Goal: Check status: Check status

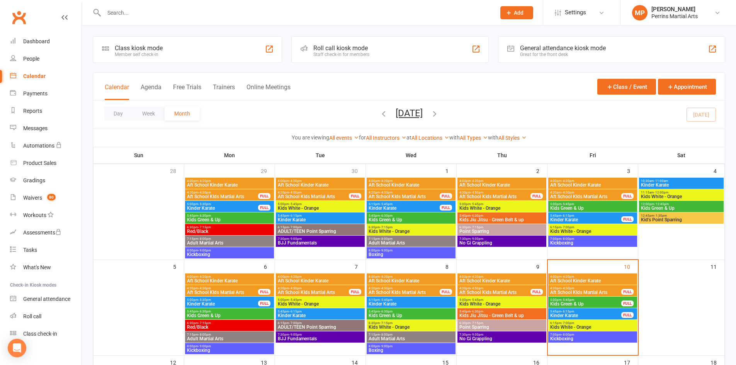
click at [602, 300] on span "5:00pm - 5:45pm" at bounding box center [586, 299] width 72 height 3
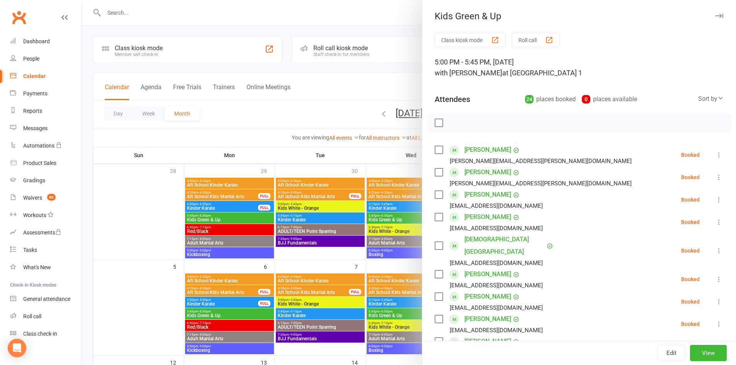
click at [715, 14] on icon "button" at bounding box center [719, 16] width 8 height 5
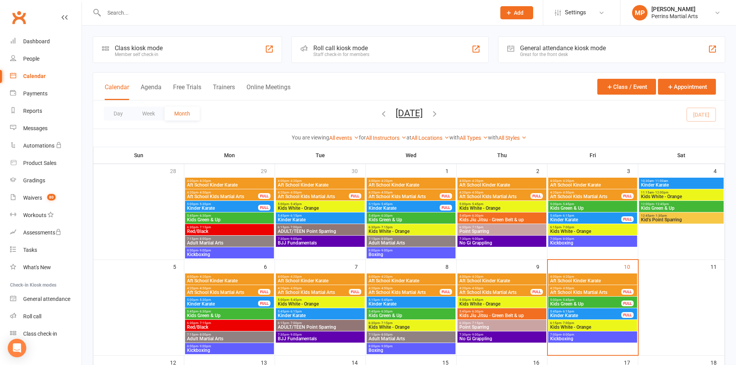
click at [597, 311] on span "5:45pm - 6:15pm" at bounding box center [586, 311] width 72 height 3
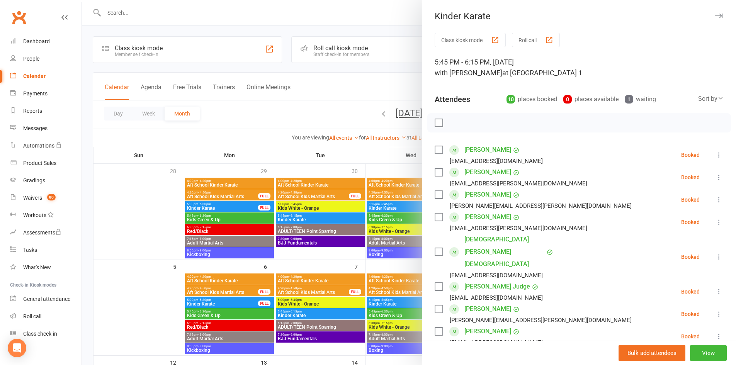
click at [715, 12] on button "button" at bounding box center [719, 15] width 9 height 9
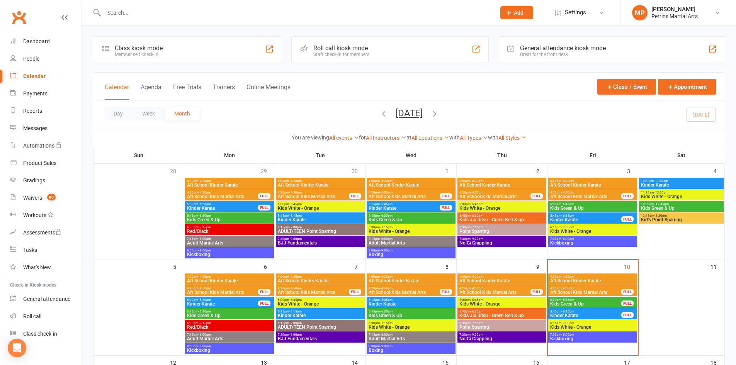
click at [580, 324] on span "6:15pm - 7:00pm" at bounding box center [593, 323] width 86 height 3
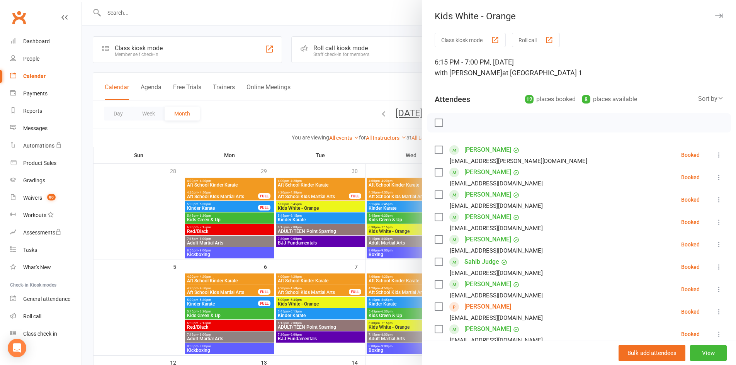
click at [715, 18] on icon "button" at bounding box center [719, 16] width 8 height 5
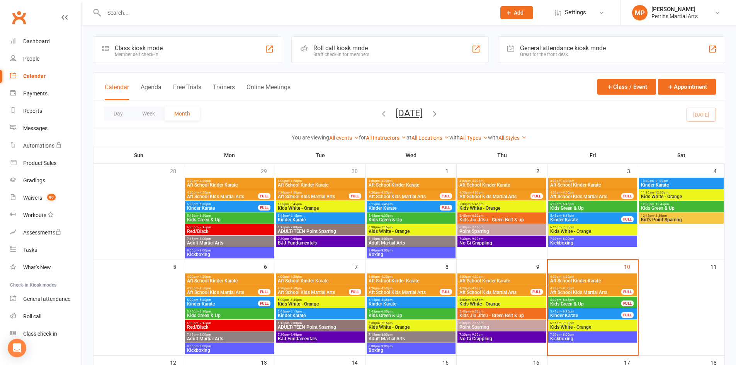
click at [590, 338] on span "Kickboxing" at bounding box center [593, 339] width 86 height 5
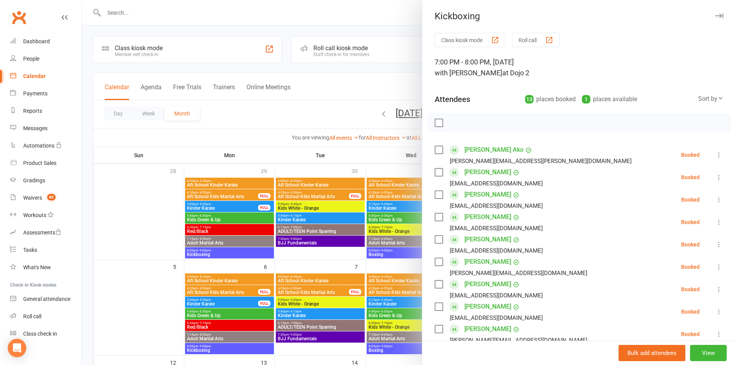
click at [703, 14] on div "Kickboxing" at bounding box center [579, 16] width 314 height 11
drag, startPoint x: 702, startPoint y: 15, endPoint x: 697, endPoint y: 28, distance: 13.2
click at [701, 17] on div "Kickboxing" at bounding box center [579, 16] width 314 height 11
click at [701, 19] on div "Kickboxing" at bounding box center [579, 16] width 314 height 11
click at [715, 17] on icon "button" at bounding box center [719, 16] width 8 height 5
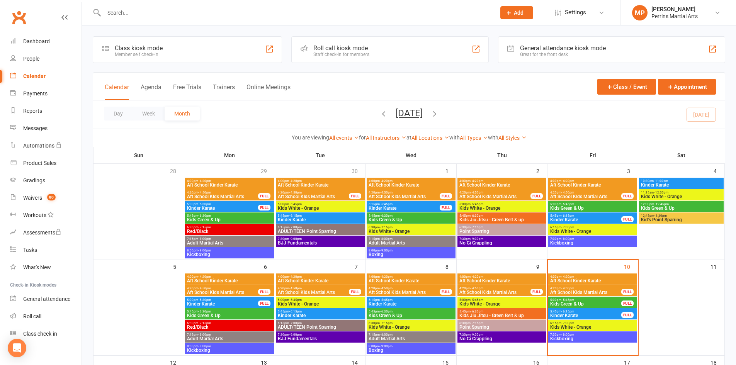
click at [587, 279] on span "Aft School Kinder Karate" at bounding box center [593, 281] width 86 height 5
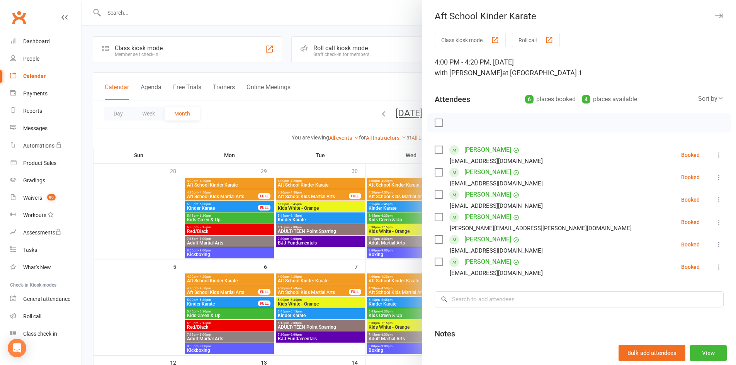
click at [715, 173] on button at bounding box center [719, 177] width 9 height 9
click at [675, 239] on link "Mark absent" at bounding box center [681, 238] width 83 height 15
click at [715, 15] on icon "button" at bounding box center [719, 16] width 8 height 5
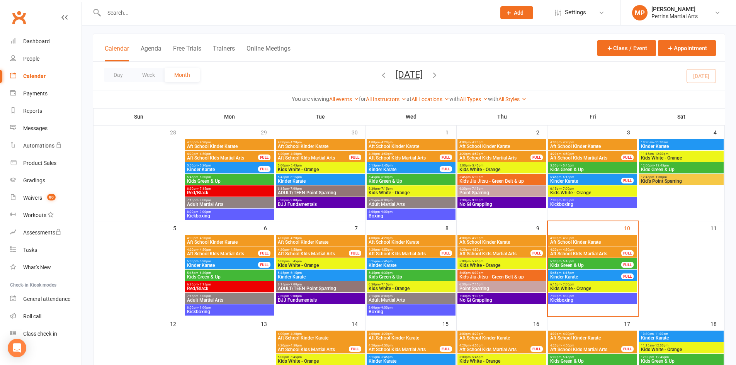
scroll to position [77, 0]
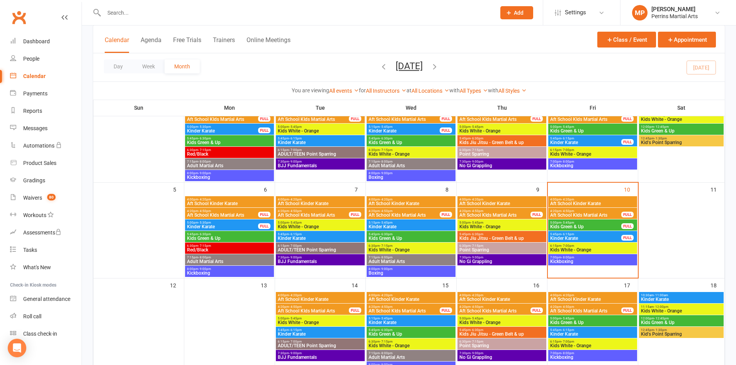
click at [592, 200] on span "4:00pm - 4:20pm" at bounding box center [593, 199] width 86 height 3
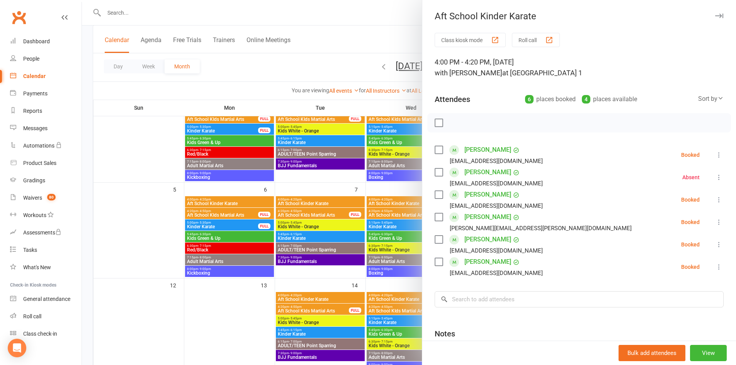
click at [715, 15] on icon "button" at bounding box center [719, 16] width 8 height 5
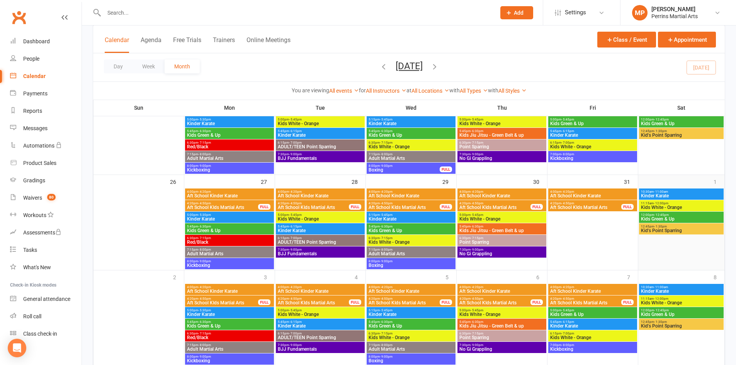
scroll to position [386, 0]
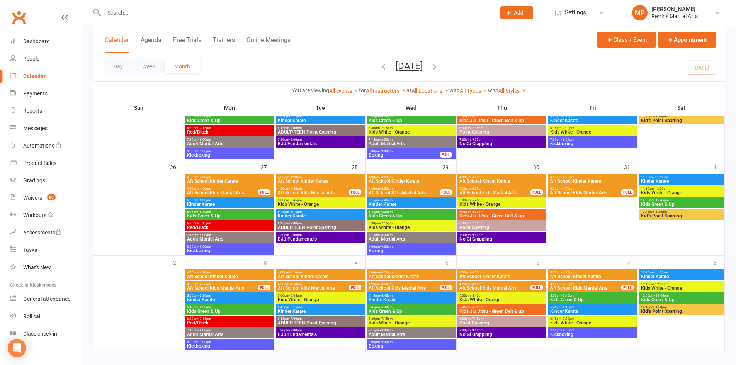
drag, startPoint x: 668, startPoint y: 230, endPoint x: 684, endPoint y: 206, distance: 28.7
click at [684, 214] on div "4:00pm - 4:20pm Aft School Kinder Karate 4:20pm - 4:50pm Aft School KIds Martia…" at bounding box center [409, 56] width 632 height 591
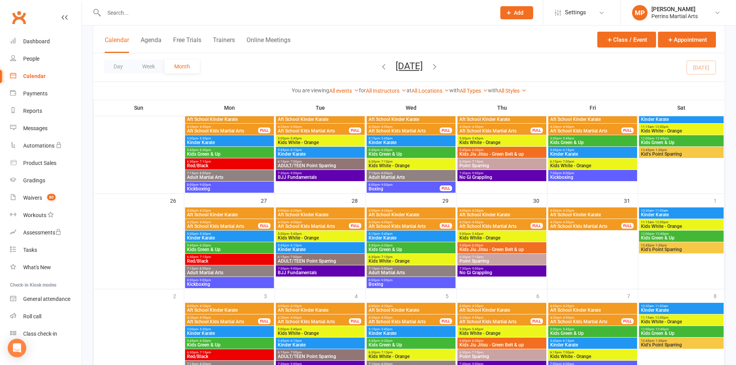
scroll to position [356, 0]
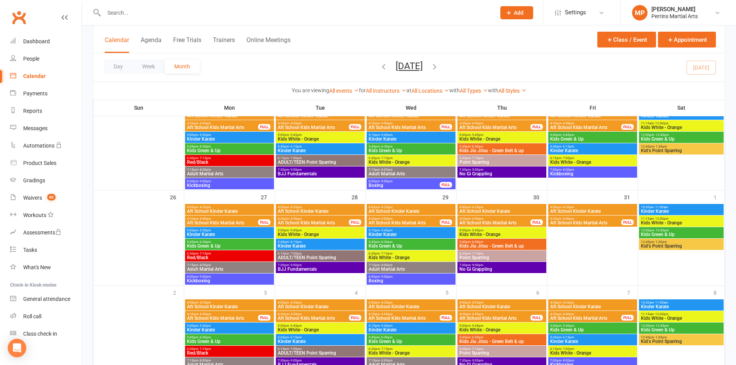
click at [439, 65] on icon "button" at bounding box center [435, 66] width 9 height 9
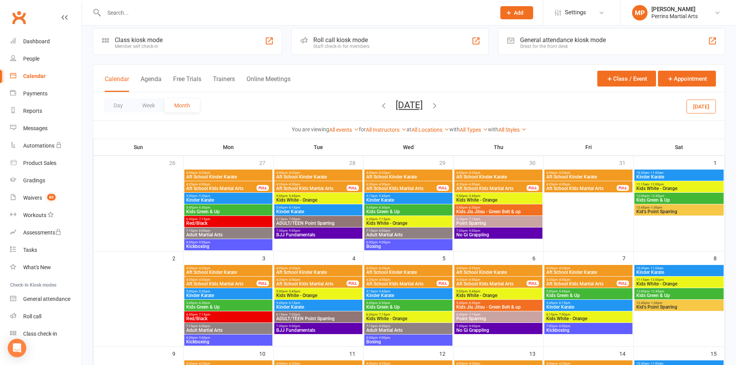
scroll to position [0, 0]
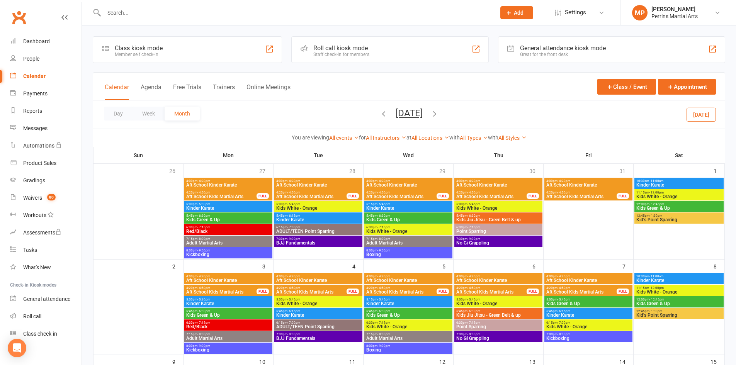
click at [380, 116] on icon "button" at bounding box center [384, 113] width 9 height 9
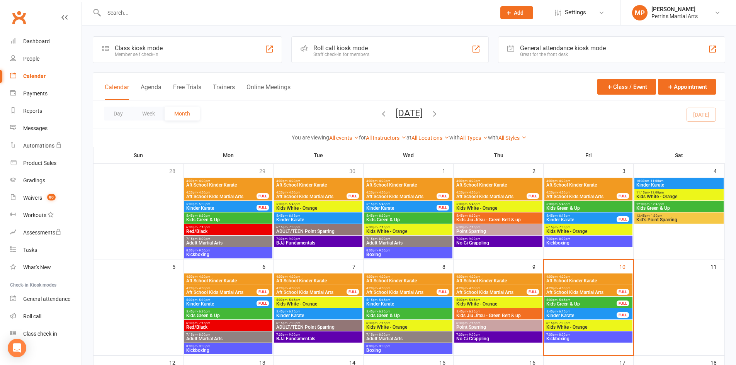
click at [580, 299] on span "5:00pm - 5:45pm" at bounding box center [581, 299] width 71 height 3
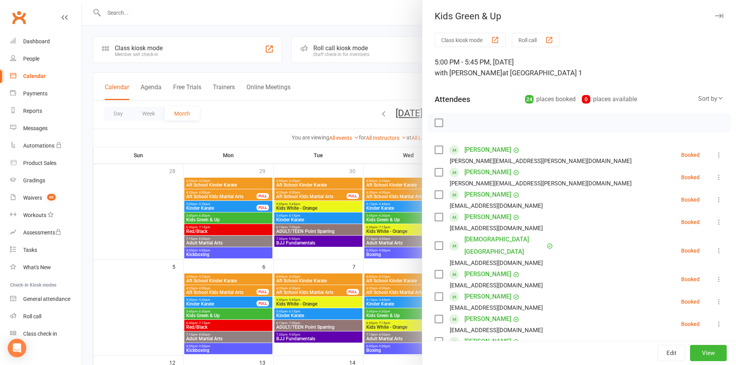
click at [715, 18] on button "button" at bounding box center [719, 15] width 9 height 9
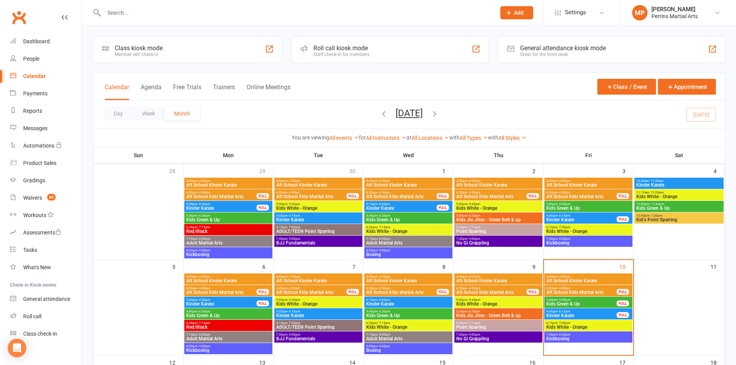
click at [591, 312] on span "5:45pm - 6:15pm" at bounding box center [581, 311] width 71 height 3
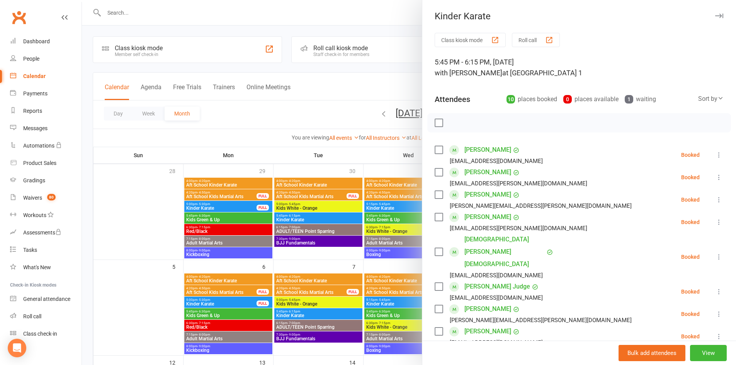
click at [715, 16] on icon "button" at bounding box center [719, 16] width 8 height 5
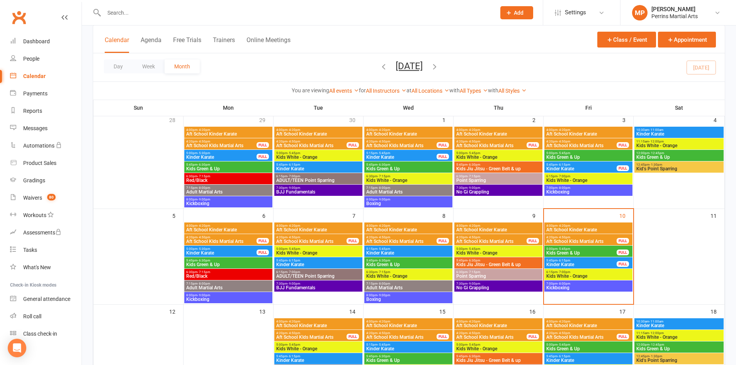
scroll to position [77, 0]
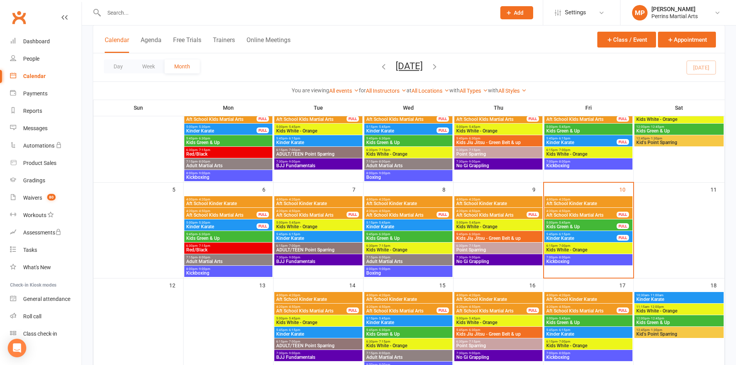
click at [505, 255] on div "7:30pm - 9:00pm No Gi Grappling" at bounding box center [498, 259] width 88 height 11
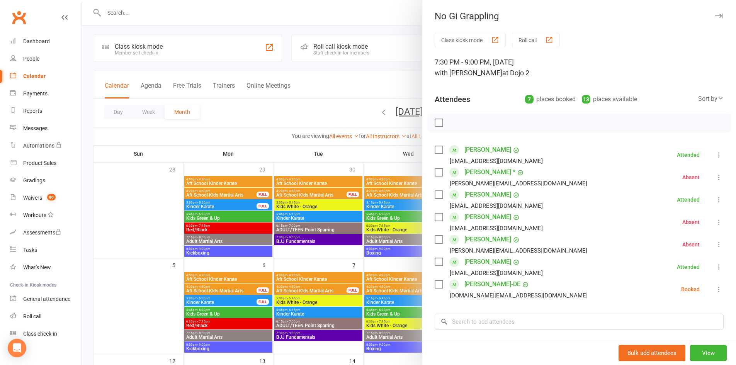
scroll to position [0, 0]
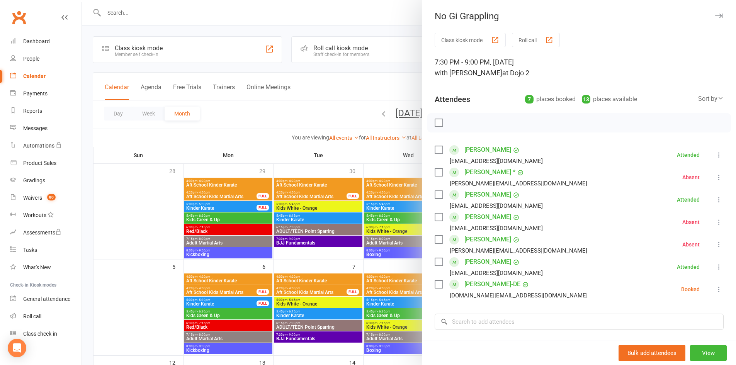
click at [715, 17] on icon "button" at bounding box center [719, 16] width 8 height 5
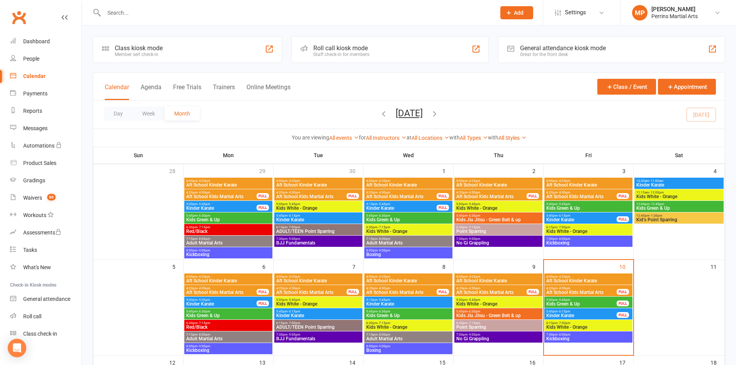
click at [422, 347] on span "8:00pm - 9:00pm" at bounding box center [408, 346] width 85 height 3
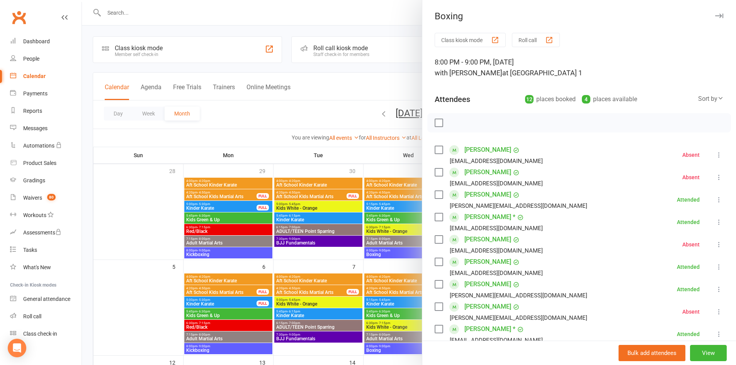
click at [715, 17] on icon "button" at bounding box center [719, 16] width 8 height 5
